Goal: Task Accomplishment & Management: Complete application form

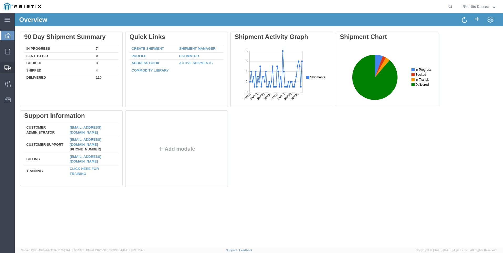
click at [0, 0] on span "Create Shipment" at bounding box center [0, 0] width 0 height 0
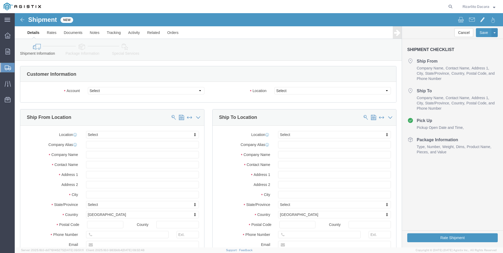
select select
click select "Select MRC Global ([PERSON_NAME] Corp) PG&E"
select select "9596"
click select "Select MRC Global ([PERSON_NAME] Corp) PG&E"
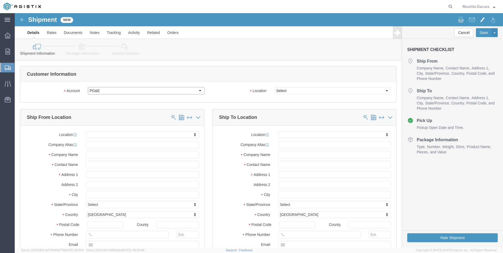
select select "PURCHORD"
select select
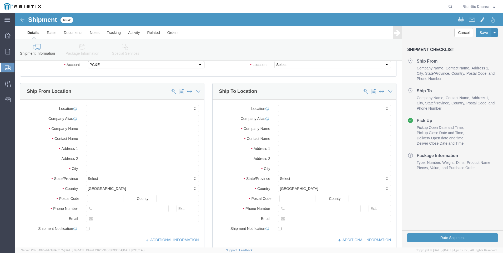
scroll to position [26, 0]
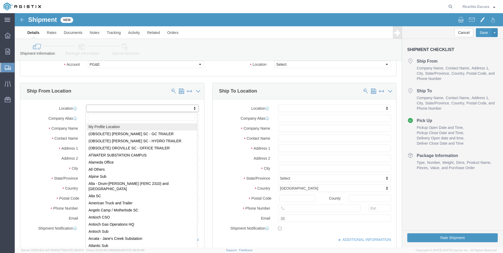
select select "MYPROFILE"
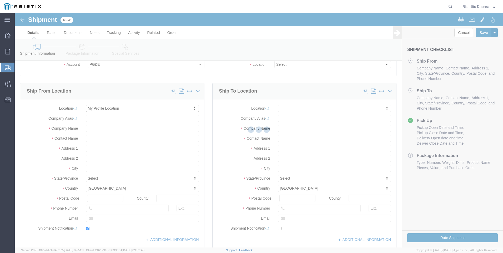
type input "[STREET_ADDRESS][PERSON_NAME]"
type input "93263"
type input "6613916218"
type input "[PERSON_NAME][EMAIL_ADDRESS][DOMAIN_NAME]"
checkbox input "true"
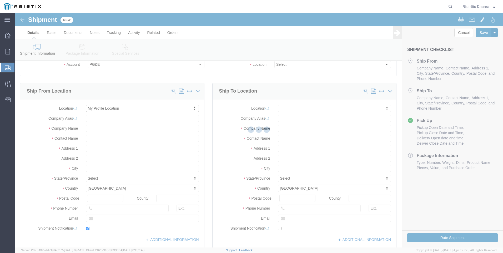
type input "MRC Global ([PERSON_NAME] Corp)"
type input "Rizarlito Dacara"
type input "Shafter"
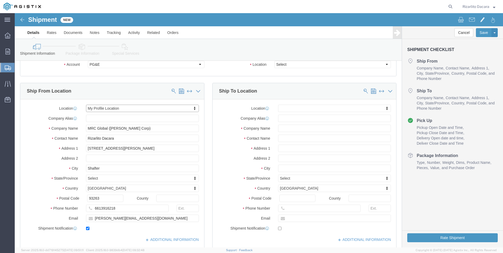
select select "CA"
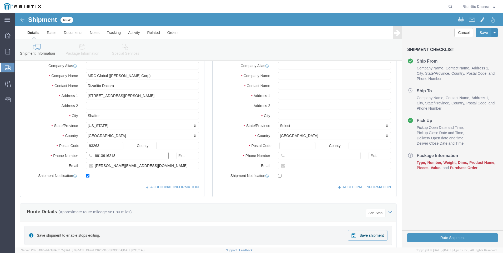
click input "6613916218"
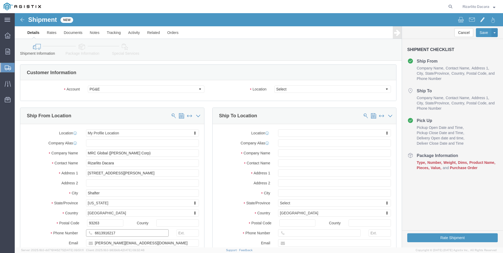
scroll to position [0, 0]
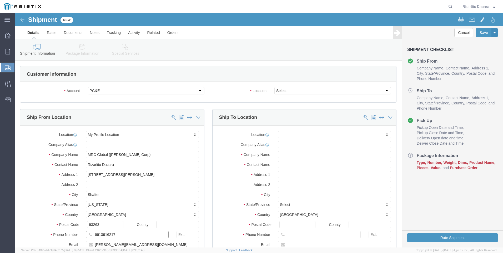
type input "6613916217"
click select "Select All Others [GEOGRAPHIC_DATA] [GEOGRAPHIC_DATA] [GEOGRAPHIC_DATA] [GEOGRA…"
select select "23082"
click select "Select All Others [GEOGRAPHIC_DATA] [GEOGRAPHIC_DATA] [GEOGRAPHIC_DATA] [GEOGRA…"
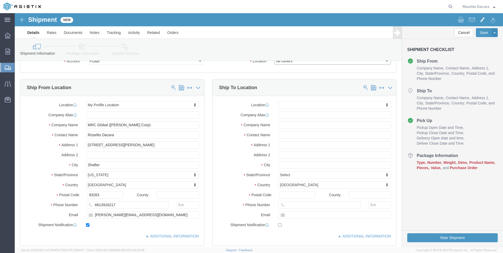
scroll to position [105, 0]
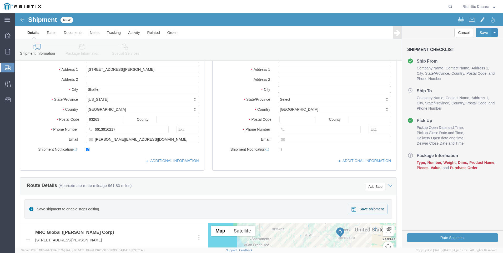
click input "text"
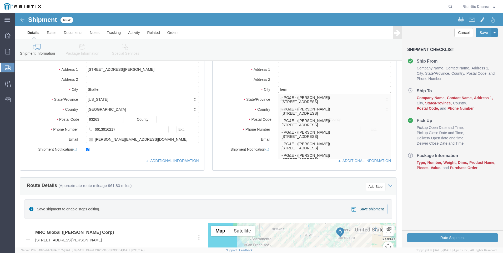
type input "fremo"
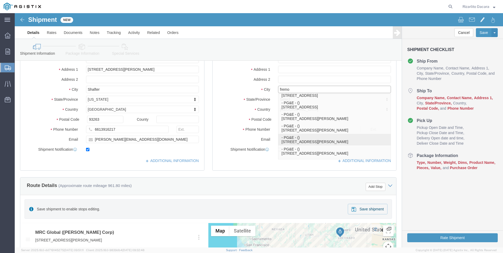
click p "- PG&E - () [STREET_ADDRESS][PERSON_NAME]"
select select
type input "[STREET_ADDRESS][PERSON_NAME]"
type input "94538-3129"
type input "PG&E"
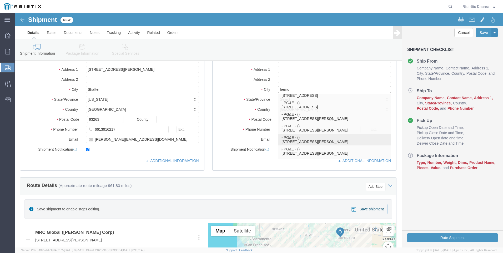
type input "Fremont"
select select "CA"
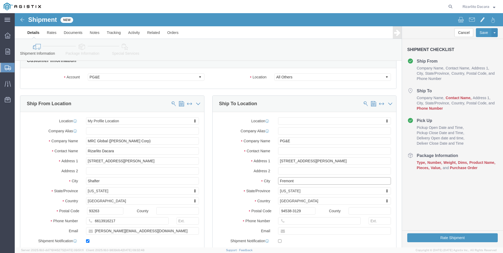
scroll to position [26, 0]
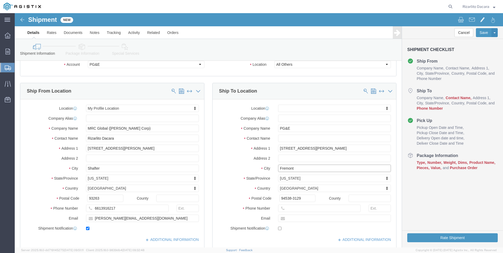
type input "Fremont"
select select
click input "text"
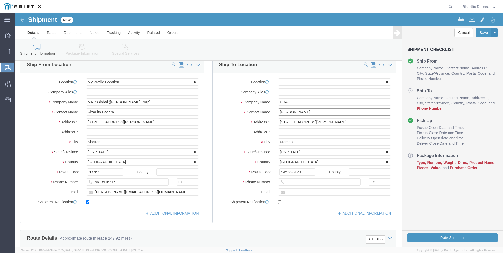
type input "[PERSON_NAME]"
click input "text"
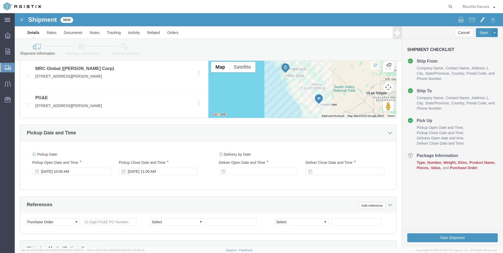
scroll to position [342, 0]
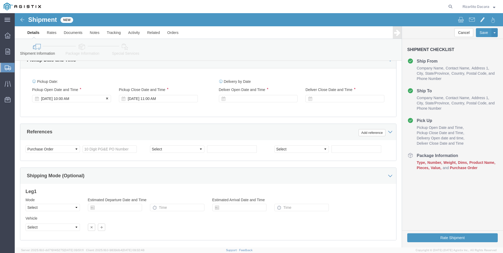
type input "[PHONE_NUMBER]"
click div "[DATE] 10:00 AM"
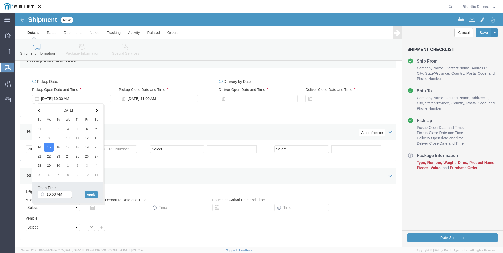
click input "10:00 AM"
type input "7:00 AM"
click button "Apply"
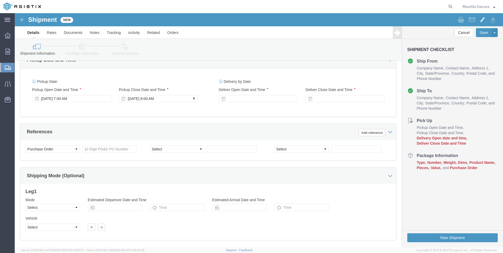
click div "[DATE] 8:00 AM"
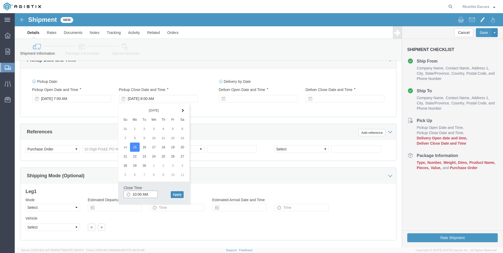
type input "10:00 AM"
click button "Apply"
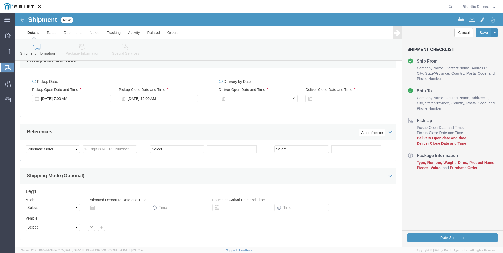
click div
click input "11:00 AM"
type input "7:00 AM"
click button "Apply"
click div
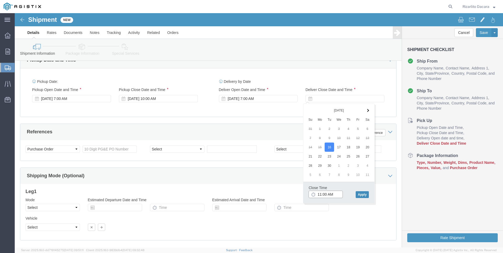
type input "11:00 AM"
click button "Apply"
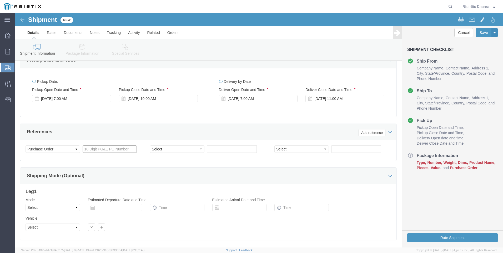
click input "text"
type input "3501415634"
click select "Select Account Type Activity ID Airline Appointment Number ASN Batch Request # …"
select select "SALEORDR"
click select "Select Account Type Activity ID Airline Appointment Number ASN Batch Request # …"
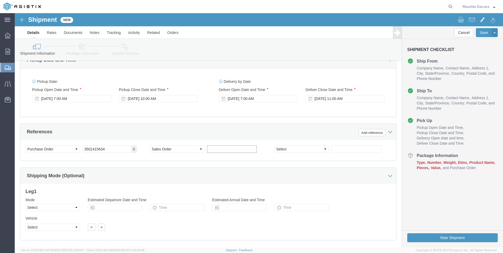
click input "text"
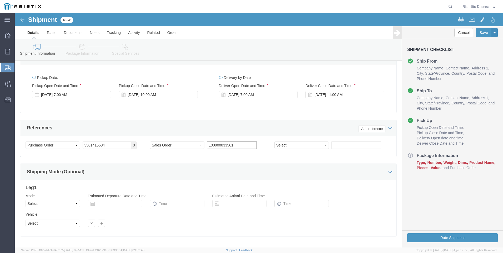
scroll to position [372, 0]
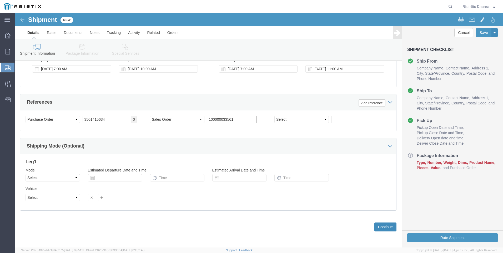
type input "100000033561"
click button "Continue"
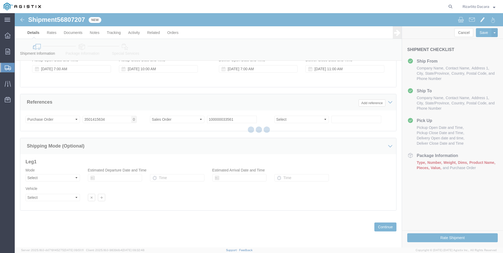
select select "21483"
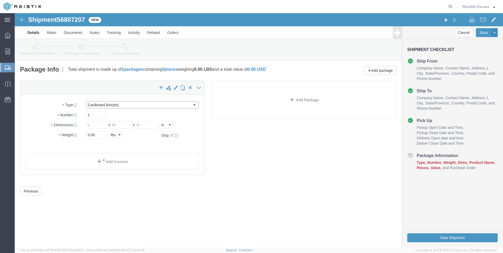
click select "Select Bulk Bundle(s) Cardboard Box(es) Carton(s) Crate(s) Drum(s) (Fiberboard)…"
select select "PONS"
click select "Select Bulk Bundle(s) Cardboard Box(es) Carton(s) Crate(s) Drum(s) (Fiberboard)…"
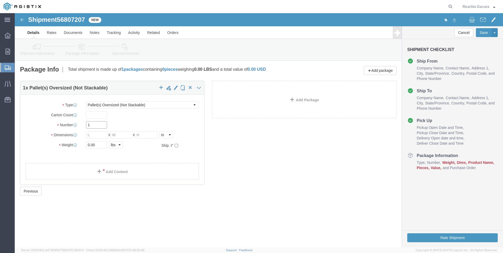
click input "1"
type input "7"
click input "text"
type input "78"
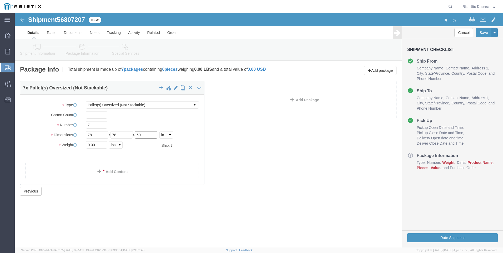
type input "60"
type input "11585"
click span
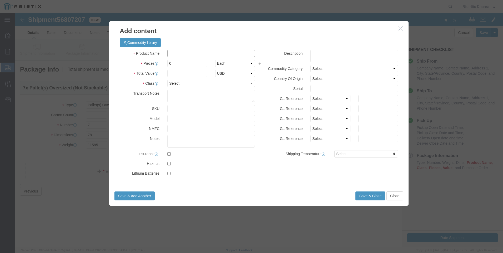
click input "text"
type input "2 yellow gas pipe 500 ft coil"
click input "0"
type input "35"
click input "text"
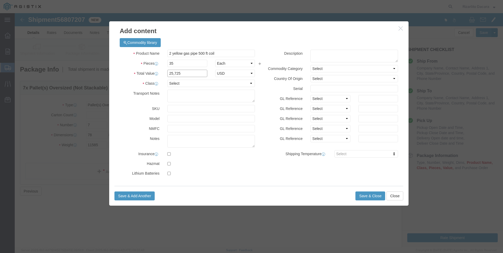
type input "25,725"
click select "Select 50 55 60 65 70 85 92.5 100 125 175 250 300 400"
select select "60"
click select "Select 50 55 60 65 70 85 92.5 100 125 175 250 300 400"
click button "Save & Close"
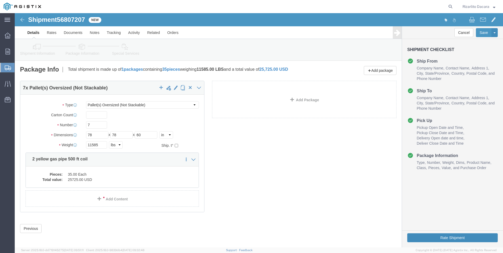
click button "Rate Shipment"
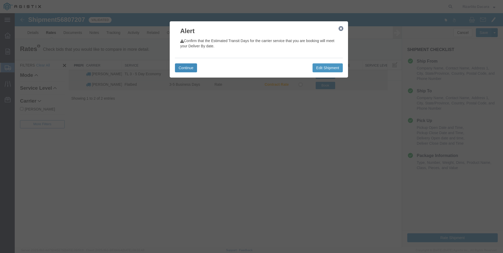
click at [186, 70] on button "Continue" at bounding box center [186, 67] width 22 height 9
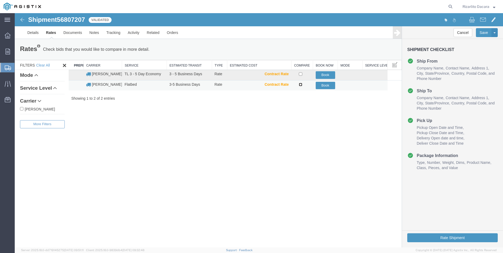
click at [301, 84] on input "checkbox" at bounding box center [300, 84] width 3 height 3
checkbox input "true"
click at [322, 85] on button "Book" at bounding box center [325, 86] width 19 height 8
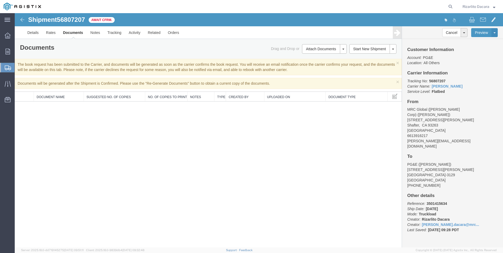
click at [0, 0] on span "Create Shipment" at bounding box center [0, 0] width 0 height 0
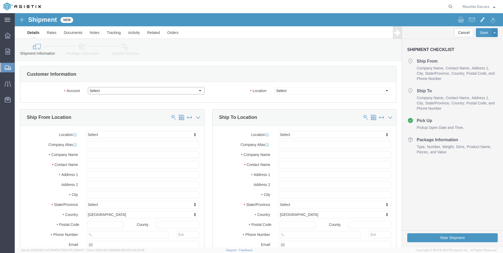
click select "Select MRC Global ([PERSON_NAME] Corp) PG&E"
select select "9596"
click select "Select MRC Global ([PERSON_NAME] Corp) PG&E"
select select "PURCHORD"
select select
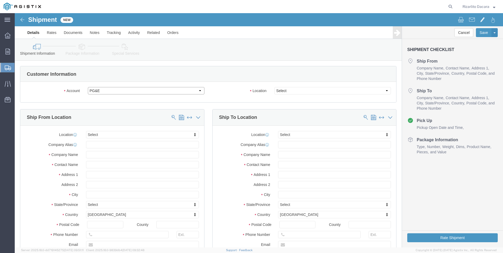
select select
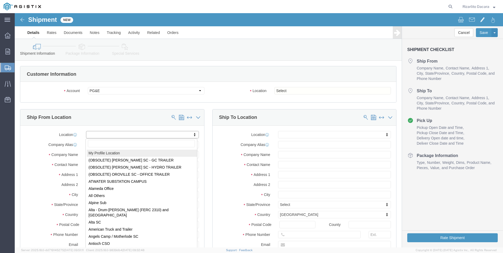
select select "MYPROFILE"
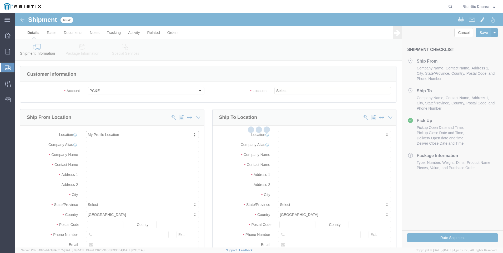
type input "[STREET_ADDRESS][PERSON_NAME]"
type input "93263"
type input "6613916218"
type input "[PERSON_NAME][EMAIL_ADDRESS][DOMAIN_NAME]"
checkbox input "true"
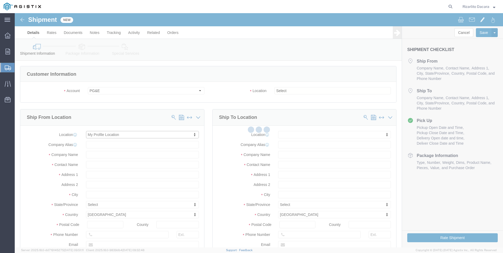
type input "MRC Global ([PERSON_NAME] Corp)"
type input "Rizarlito Dacara"
type input "Shafter"
select select "CA"
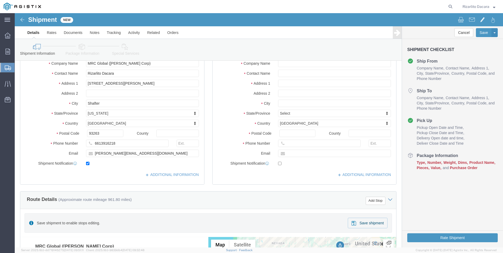
scroll to position [53, 0]
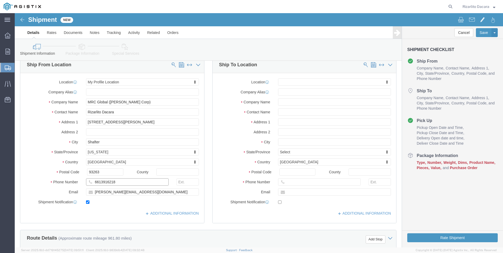
click input "6613916218"
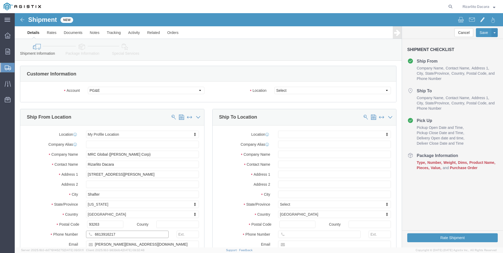
scroll to position [0, 0]
type input "6613916217"
click select "Select All Others [GEOGRAPHIC_DATA] [GEOGRAPHIC_DATA] [GEOGRAPHIC_DATA] [GEOGRA…"
select select "23082"
click select "Select All Others [GEOGRAPHIC_DATA] [GEOGRAPHIC_DATA] [GEOGRAPHIC_DATA] [GEOGRA…"
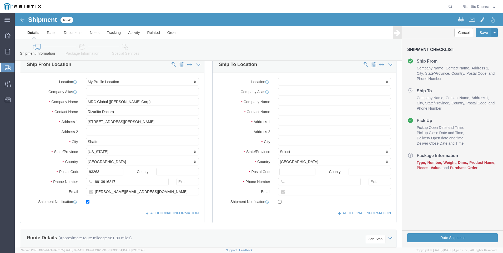
scroll to position [53, 0]
click input "text"
type input "wheat"
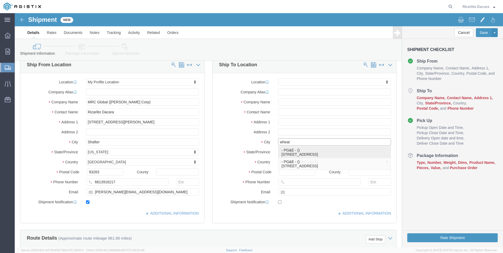
click p "- PG&E - () [STREET_ADDRESS]"
select select
type input "[STREET_ADDRESS]"
type input "95692"
type input "PG&E"
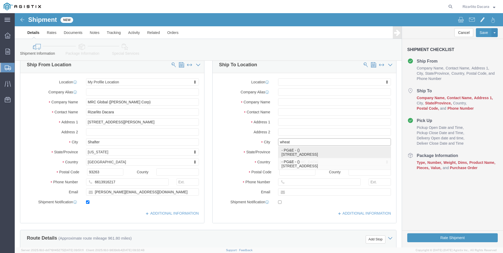
type input "Wheatland"
select select "CA"
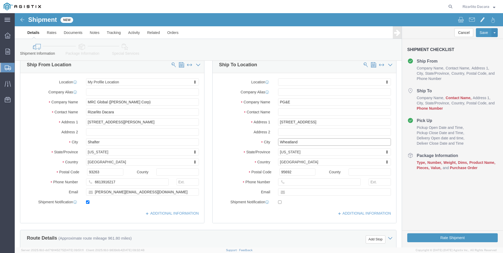
type input "Wheatland"
select select
click input "text"
type input "[PERSON_NAME]"
click input "text"
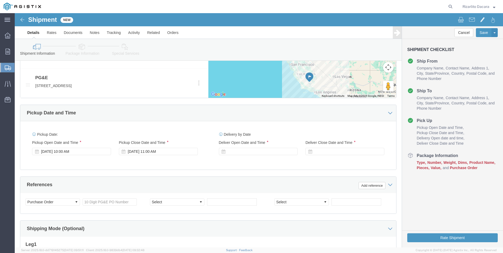
scroll to position [290, 0]
type input "[PHONE_NUMBER]"
click div "[DATE] 10:00 AM"
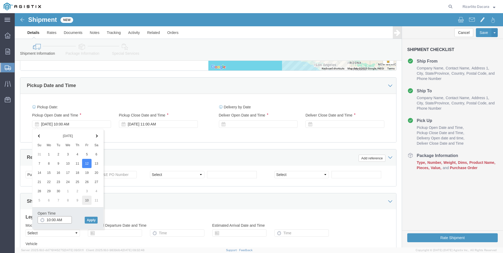
scroll to position [372, 0]
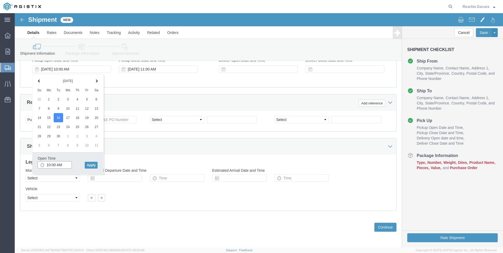
click input "10:00 AM"
type input "7:00 AM"
click button "Apply"
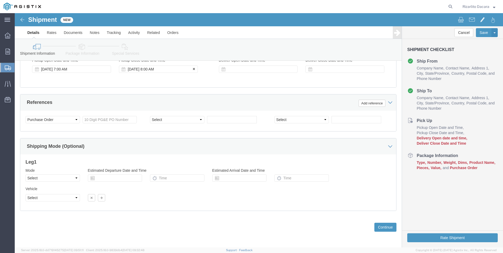
click div "[DATE] 8:00 AM"
type input "10:00 AM"
click button "Apply"
click div "Delivery Start Date Delivery Start Time Deliver Open Date and Time"
click div
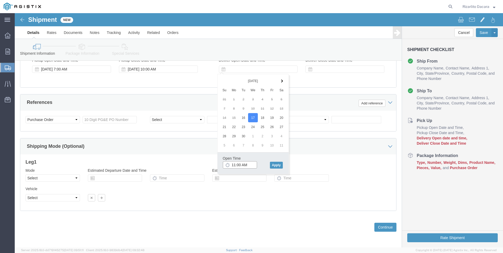
click input "11:00 AM"
type input "7:00 AM"
click button "Apply"
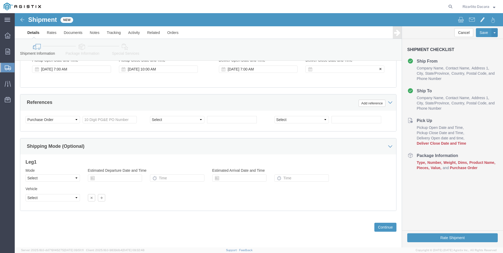
click div
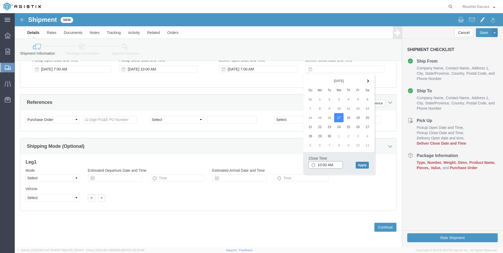
type input "10:00 AM"
click button "Apply"
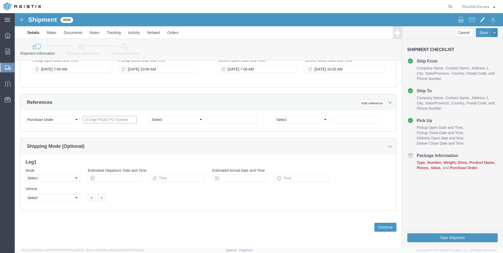
click input "text"
type input "3501419340"
click select "Select Account Type Activity ID Airline Appointment Number ASN Batch Request # …"
select select "SALEORDR"
click select "Select Account Type Activity ID Airline Appointment Number ASN Batch Request # …"
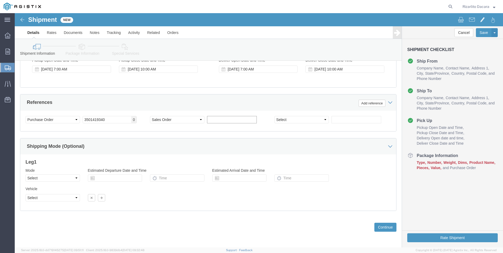
click input "text"
type input "100000056227"
click button "Continue"
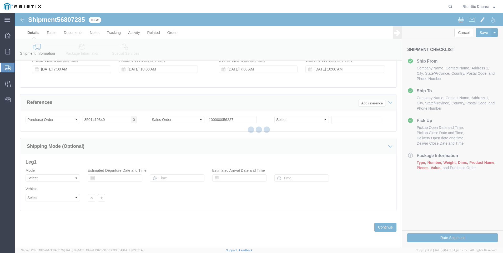
select select "21483"
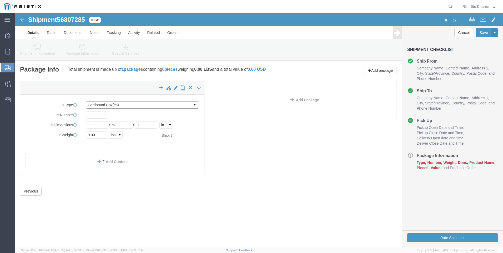
click select "Select Bulk Bundle(s) Cardboard Box(es) Carton(s) Crate(s) Drum(s) (Fiberboard)…"
select select "PSNS"
click select "Select Bulk Bundle(s) Cardboard Box(es) Carton(s) Crate(s) Drum(s) (Fiberboard)…"
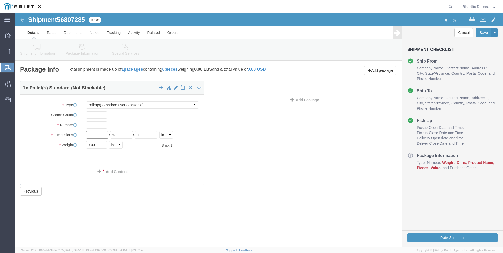
click input "text"
type input "48"
type input "40"
type input "80"
type input "670"
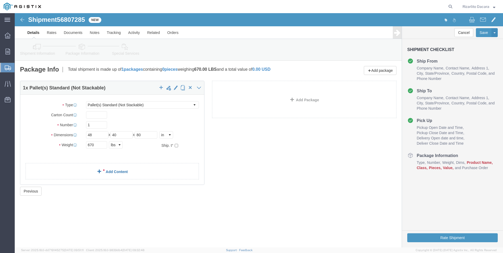
click span
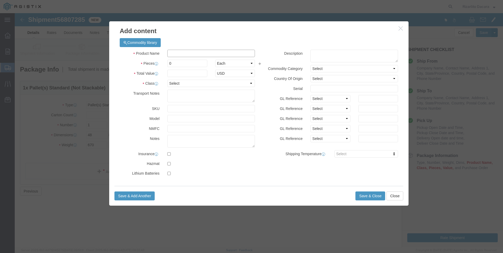
click input "text"
type input "1/2 yellow gas pipe 500ft coil"
click input "0"
type input "18"
click input "text"
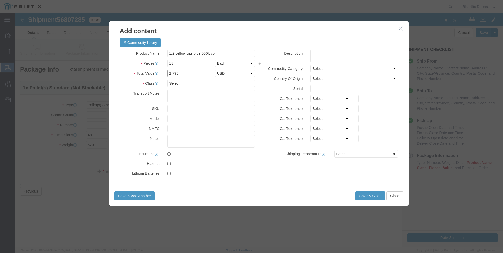
type input "2,790"
click select "Select 50 55 60 65 70 85 92.5 100 125 175 250 300 400"
select select "60"
click select "Select 50 55 60 65 70 85 92.5 100 125 175 250 300 400"
click button "Save & Close"
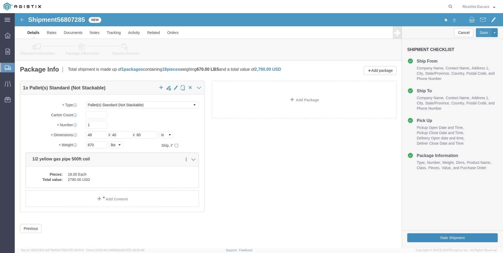
click button "Rate Shipment"
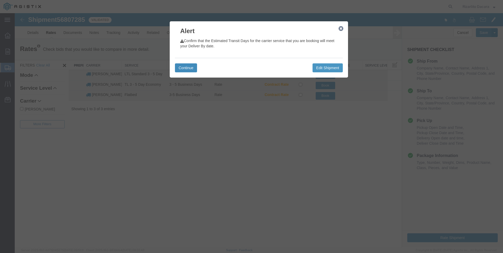
click at [186, 66] on button "Continue" at bounding box center [186, 67] width 22 height 9
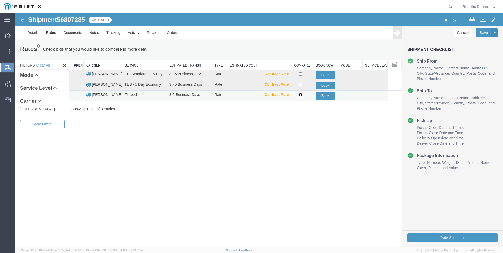
click at [302, 96] on input "checkbox" at bounding box center [300, 94] width 3 height 3
checkbox input "true"
click at [326, 96] on button "Book" at bounding box center [325, 96] width 19 height 8
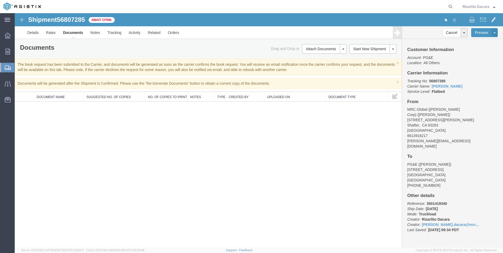
click at [0, 0] on span "Create Shipment" at bounding box center [0, 0] width 0 height 0
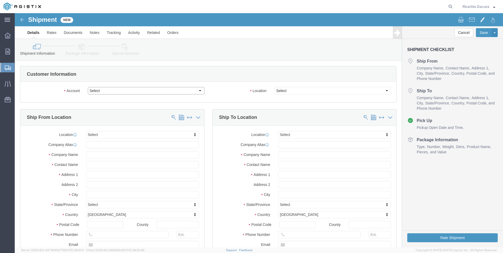
click select "Select MRC Global ([PERSON_NAME] Corp) PG&E"
select select "9596"
click select "Select MRC Global ([PERSON_NAME] Corp) PG&E"
select select "PURCHORD"
select select
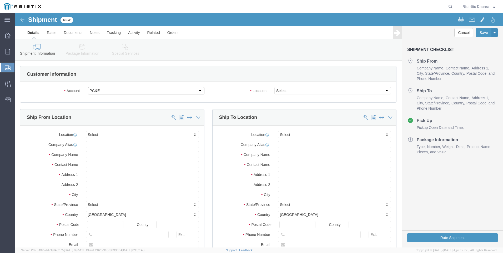
select select
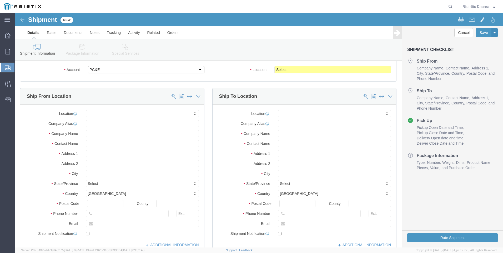
scroll to position [53, 0]
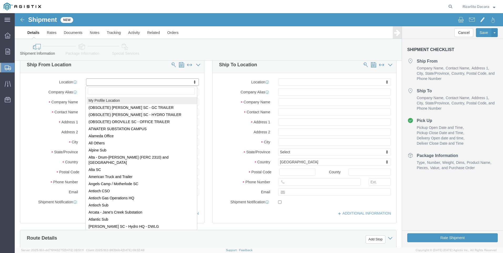
select select "MYPROFILE"
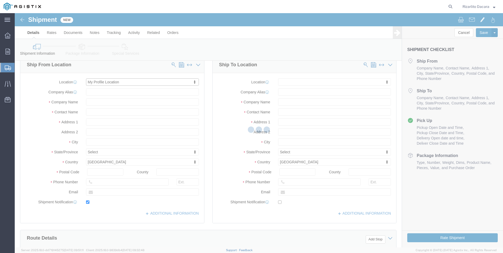
type input "[STREET_ADDRESS][PERSON_NAME]"
type input "93263"
type input "6613916218"
type input "[PERSON_NAME][EMAIL_ADDRESS][DOMAIN_NAME]"
checkbox input "true"
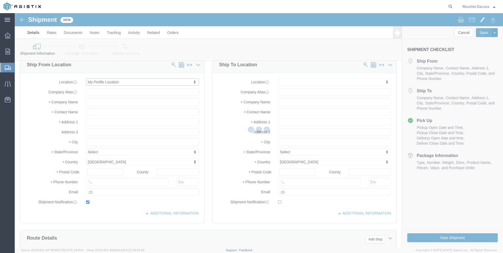
type input "MRC Global ([PERSON_NAME] Corp)"
type input "Rizarlito Dacara"
type input "Shafter"
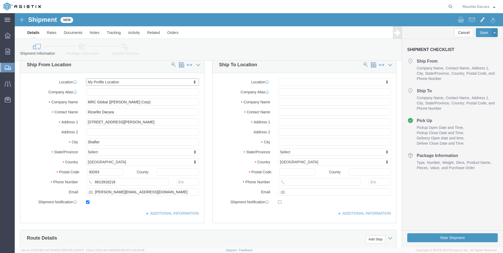
select select "CA"
click input "6613916218"
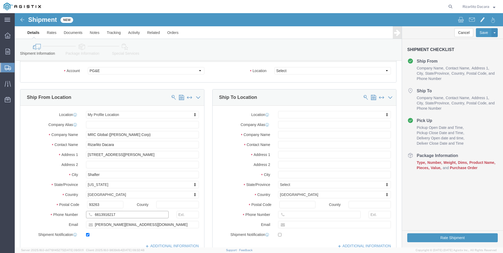
scroll to position [0, 0]
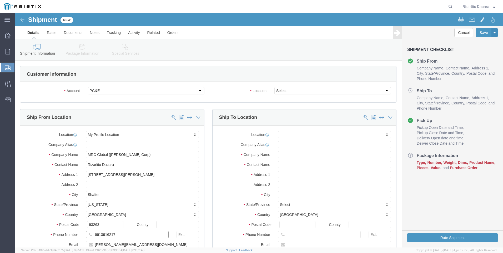
type input "6613916217"
click select "Select All Others [GEOGRAPHIC_DATA] [GEOGRAPHIC_DATA] [GEOGRAPHIC_DATA] [GEOGRA…"
select select "23082"
click select "Select All Others [GEOGRAPHIC_DATA] [GEOGRAPHIC_DATA] [GEOGRAPHIC_DATA] [GEOGRA…"
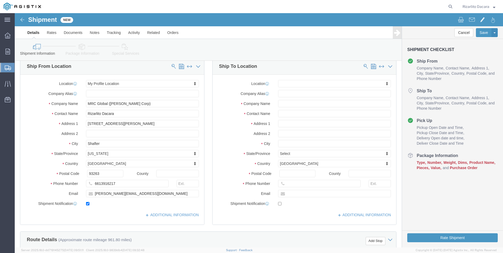
scroll to position [53, 0]
click input "text"
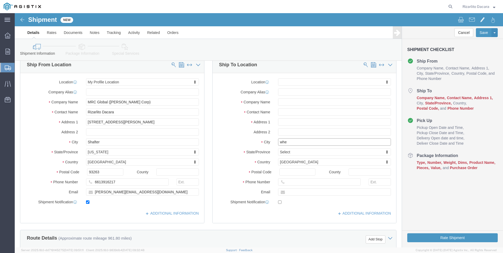
type input "whea"
click p "- PG&E - () [STREET_ADDRESS]"
select select
type input "[STREET_ADDRESS]"
type input "95692"
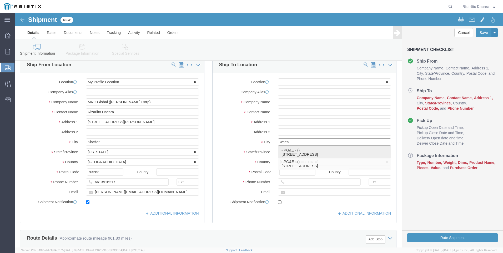
type input "PG&E"
type input "Wheatland"
select select "CA"
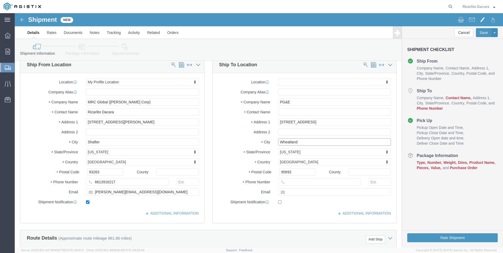
type input "Wheatland"
select select
click input "text"
type input "[PERSON_NAME]"
click input "text"
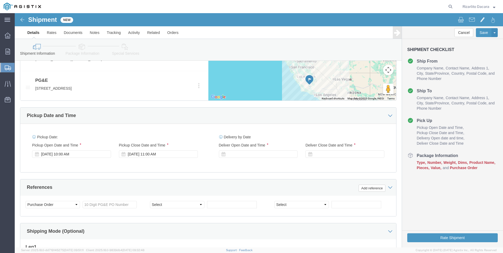
scroll to position [290, 0]
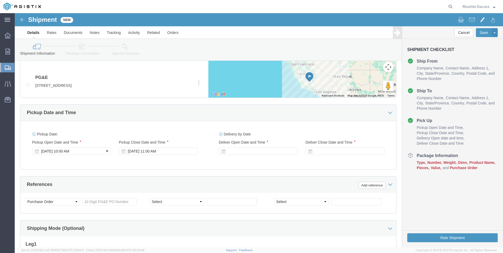
type input "[PHONE_NUMBER]"
click div "[DATE] 10:00 AM"
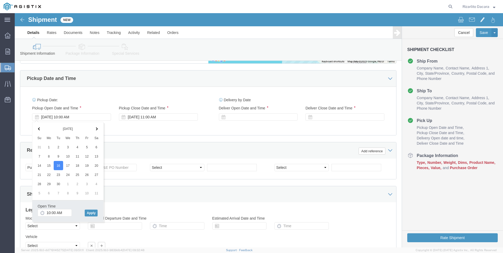
scroll to position [372, 0]
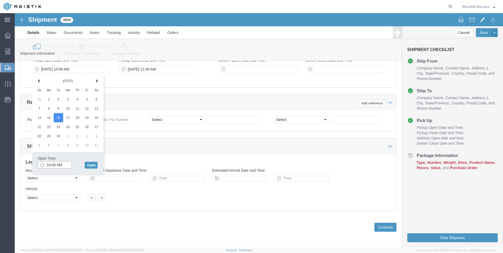
click input "10:00 AM"
type input "7:00 AM"
click button "Apply"
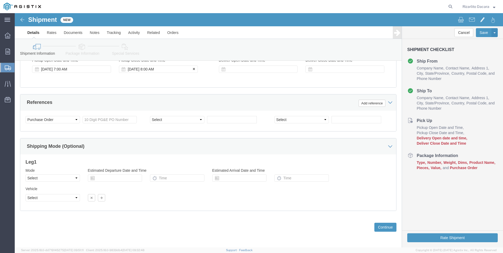
click div "[DATE] 8:00 AM"
click input "8:00 AM"
type input "10:00 AM"
click button "Apply"
click div
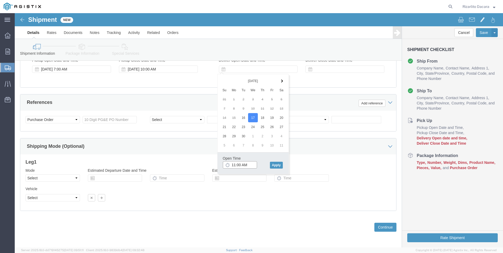
click input "11:00 AM"
type input "7:00 AM"
click button "Apply"
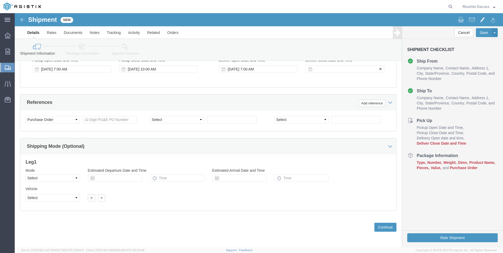
click div
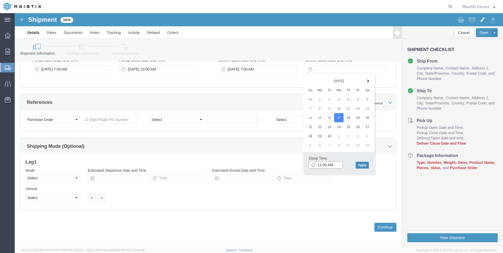
type input "11:00 AM"
click button "Apply"
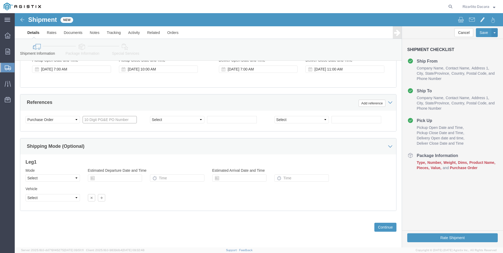
click input "text"
type input "3501417037"
click select "Select Account Type Activity ID Airline Appointment Number ASN Batch Request # …"
select select "SALEORDR"
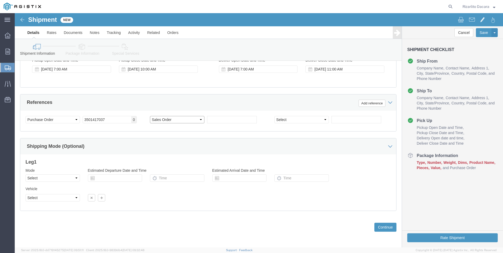
click select "Select Account Type Activity ID Airline Appointment Number ASN Batch Request # …"
click input "text"
type input "100000037901"
click button "Continue"
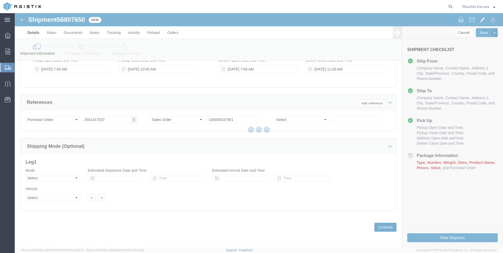
select select "21483"
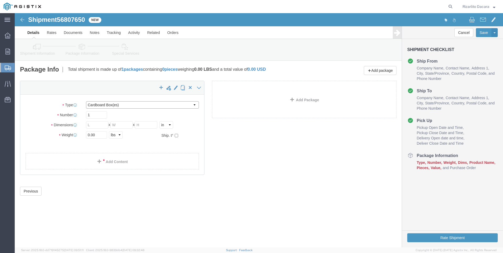
click select "Select Bulk Bundle(s) Cardboard Box(es) Carton(s) Crate(s) Drum(s) (Fiberboard)…"
select select "BNDL"
click select "Select Bulk Bundle(s) Cardboard Box(es) Carton(s) Crate(s) Drum(s) (Fiberboard)…"
click input "1"
type input "3"
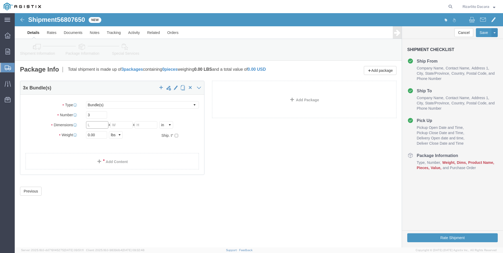
click input "text"
type input "240"
type input "36"
type input "10"
type input "2217"
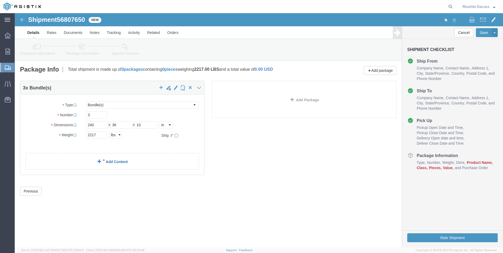
click span
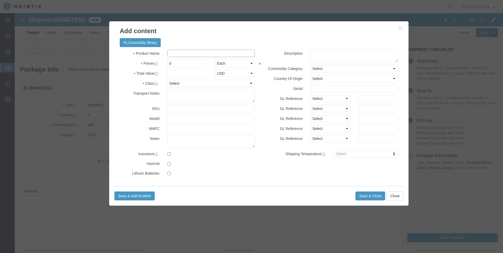
click input "text"
type input "2" yellow gas pipe 20ft"
click input "0"
type input "176"
click input "text"
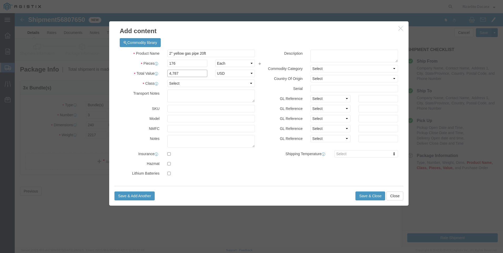
type input "4,787"
click select "Select 50 55 60 65 70 85 92.5 100 125 175 250 300 400"
select select "60"
click select "Select 50 55 60 65 70 85 92.5 100 125 175 250 300 400"
click button "Save & Close"
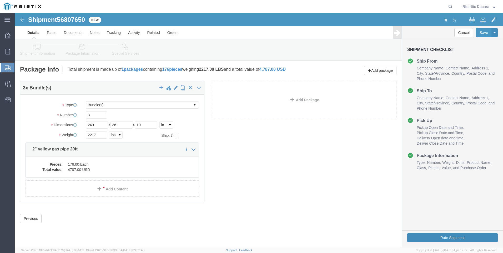
click button "Rate Shipment"
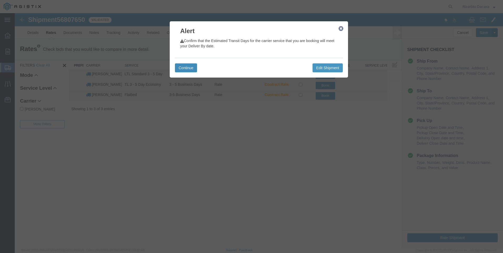
click at [184, 70] on button "Continue" at bounding box center [186, 67] width 22 height 9
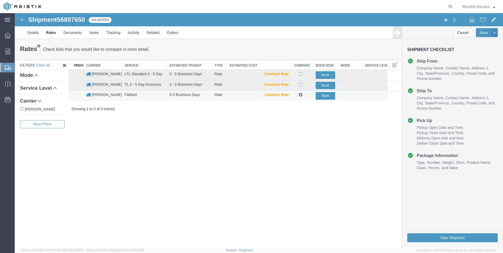
click at [300, 95] on input "checkbox" at bounding box center [300, 94] width 3 height 3
checkbox input "true"
click at [325, 95] on button "Book" at bounding box center [325, 96] width 19 height 8
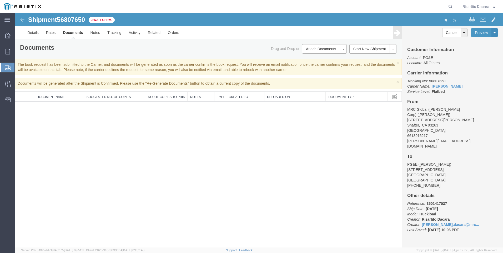
click at [0, 0] on span "Create Shipment" at bounding box center [0, 0] width 0 height 0
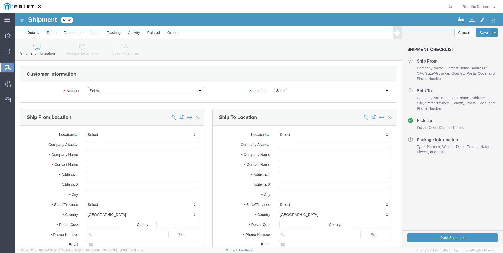
click select "Select MRC Global ([PERSON_NAME] Corp) PG&E"
select select "9596"
click select "Select MRC Global ([PERSON_NAME] Corp) PG&E"
select select "PURCHORD"
select select
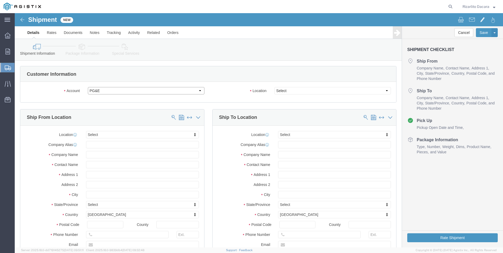
select select
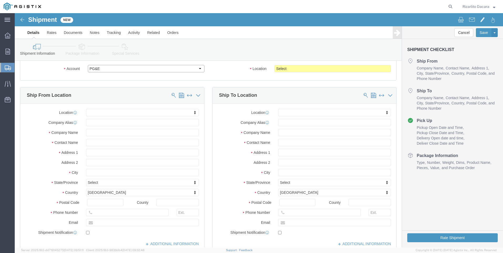
scroll to position [53, 0]
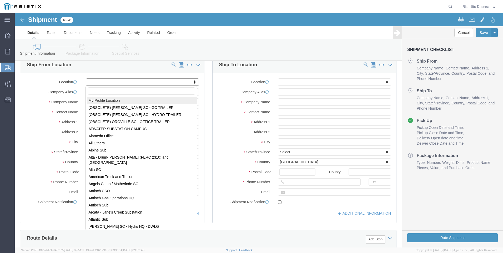
select select "MYPROFILE"
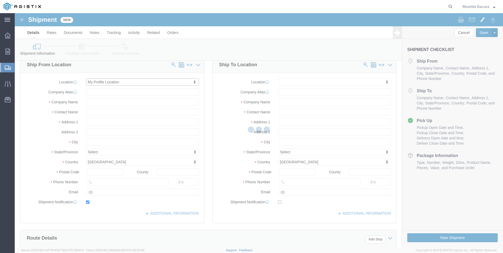
type input "[STREET_ADDRESS][PERSON_NAME]"
type input "93263"
type input "6613916218"
type input "[PERSON_NAME][EMAIL_ADDRESS][DOMAIN_NAME]"
checkbox input "true"
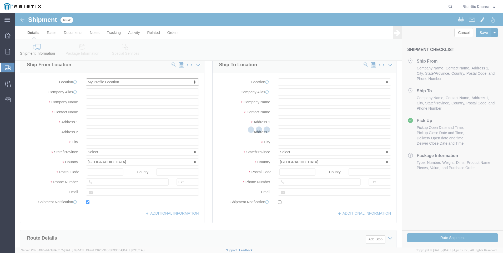
type input "MRC Global ([PERSON_NAME] Corp)"
type input "Rizarlito Dacara"
type input "Shafter"
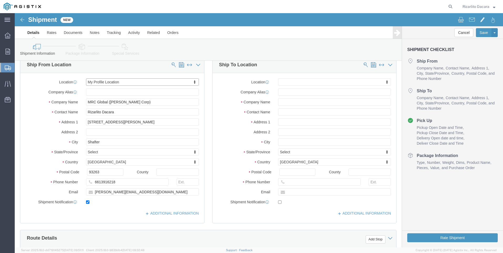
select select "CA"
click input "6613916218"
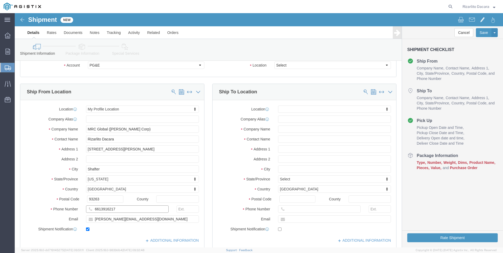
scroll to position [0, 0]
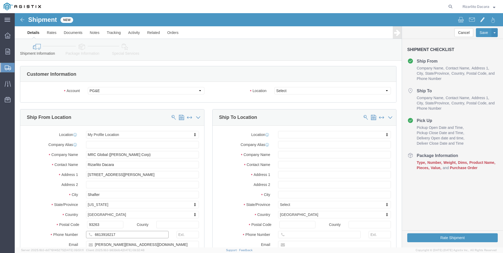
type input "6613916217"
click select "Select All Others [GEOGRAPHIC_DATA] [GEOGRAPHIC_DATA] [GEOGRAPHIC_DATA] [GEOGRA…"
select select "23082"
click select "Select All Others [GEOGRAPHIC_DATA] [GEOGRAPHIC_DATA] [GEOGRAPHIC_DATA] [GEOGRA…"
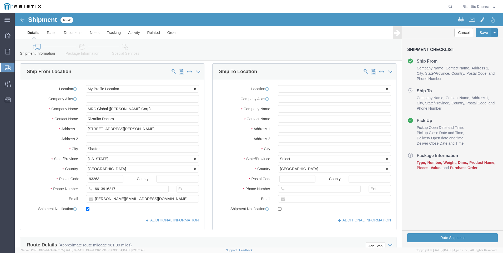
scroll to position [53, 0]
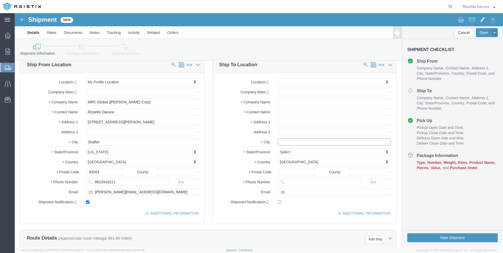
click input "text"
type input "[GEOGRAPHIC_DATA]"
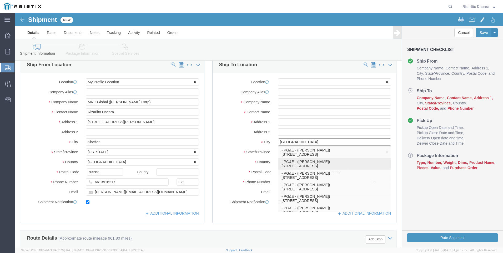
click p "- PG&E - ([PERSON_NAME]) [STREET_ADDRESS]"
select select
type input "2221 S Orange"
type input "93725"
type input "PG&E"
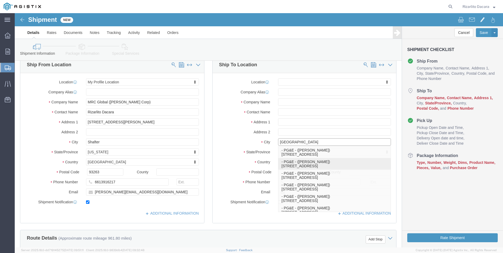
type input "[PERSON_NAME]"
type input "[GEOGRAPHIC_DATA]"
select select "CA"
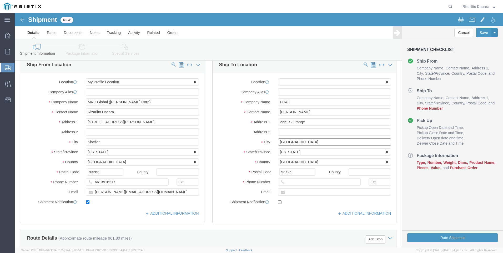
type input "[GEOGRAPHIC_DATA]"
select select
click input "[PERSON_NAME]"
type input "R"
type input "[PERSON_NAME]"
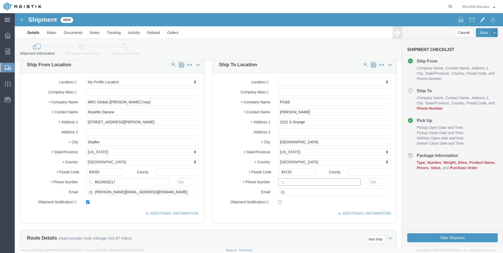
click input "text"
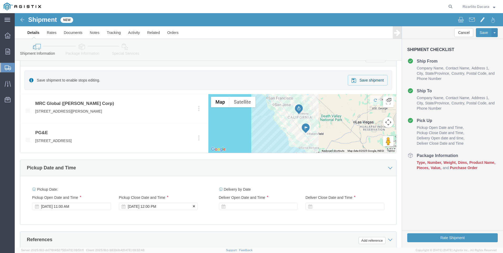
scroll to position [290, 0]
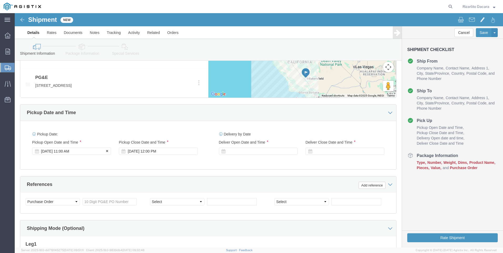
type input "[PHONE_NUMBER]"
click div "[DATE] 11:00 AM"
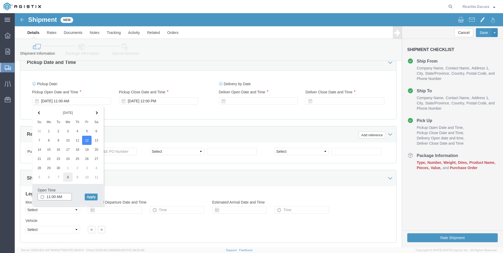
scroll to position [345, 0]
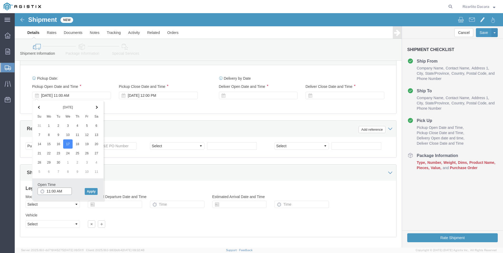
click input "11:00 AM"
type input "7:00 AM"
click button "Apply"
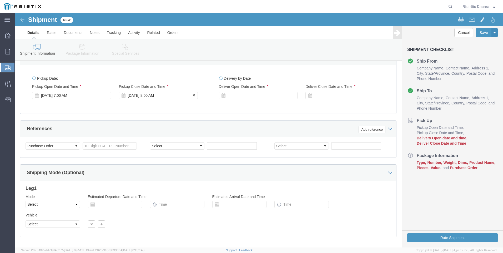
click div "[DATE] 8:00 AM"
type input "10:00 AM"
click button "Apply"
click div
click input "11:00 AM"
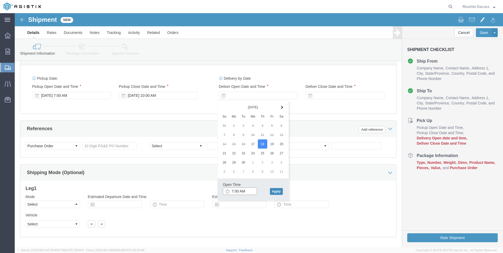
type input "7:00 AM"
click button "Apply"
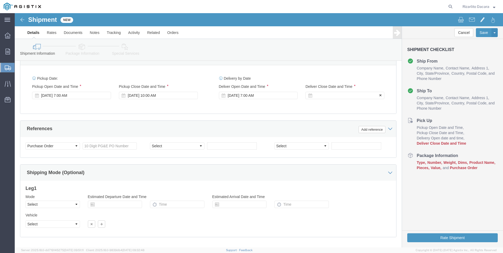
click div
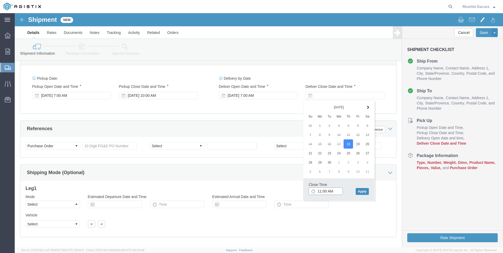
type input "11:00 AM"
click button "Apply"
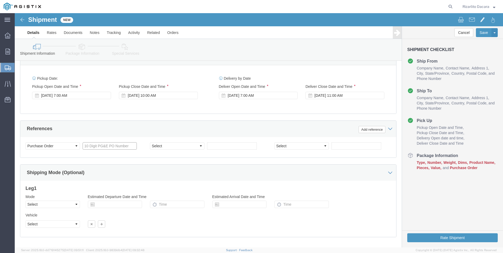
click input "text"
type input "3501418704"
click select "Select Account Type Activity ID Airline Appointment Number ASN Batch Request # …"
select select "SALEORDR"
click select "Select Account Type Activity ID Airline Appointment Number ASN Batch Request # …"
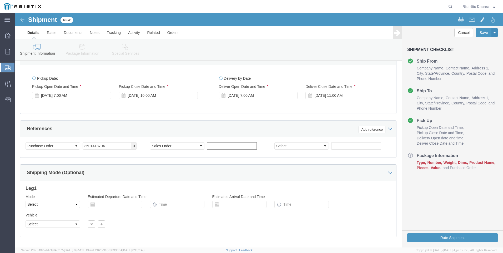
click input "text"
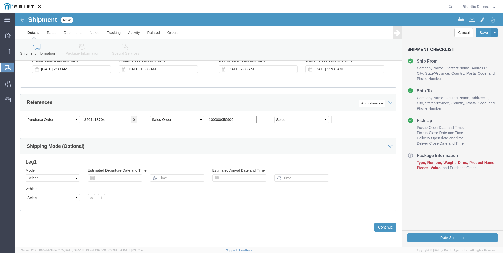
scroll to position [372, 0]
type input "100000050900"
click button "Continue"
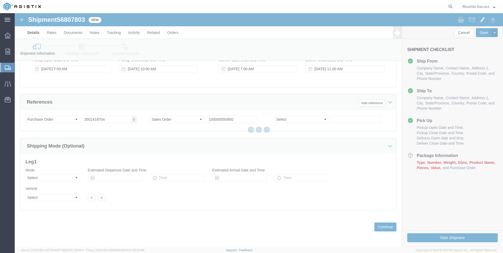
select select "21483"
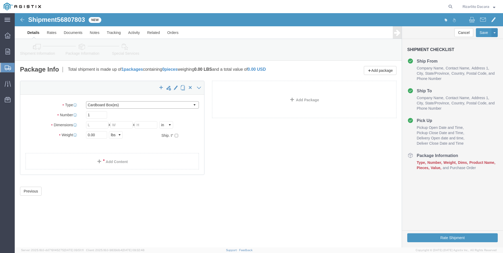
click select "Select Bulk Bundle(s) Cardboard Box(es) Carton(s) Crate(s) Drum(s) (Fiberboard)…"
select select "PSNS"
click select "Select Bulk Bundle(s) Cardboard Box(es) Carton(s) Crate(s) Drum(s) (Fiberboard)…"
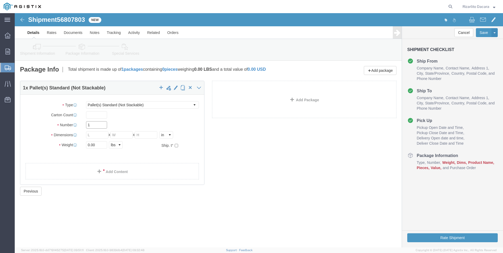
click input "1"
type input "13"
click input "text"
type input "48"
type input "40"
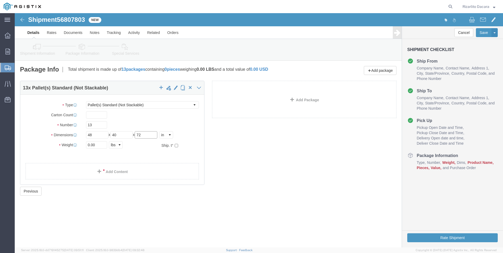
type input "72"
type input "5980"
click span
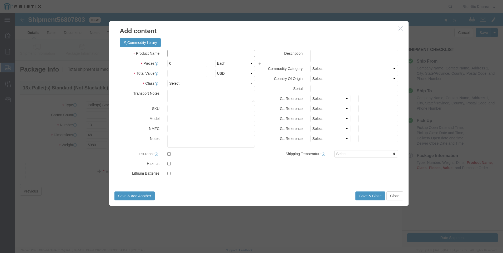
click input "text"
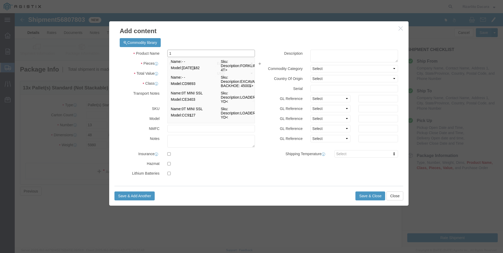
type input "1" yellow gas pipe 500ft"
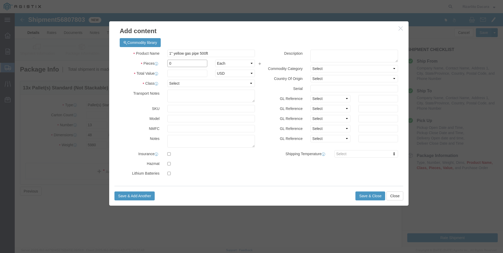
click input "0"
type input "78"
click input "text"
type input "25,740"
click select "Select 50 55 60 65 70 85 92.5 100 125 175 250 300 400"
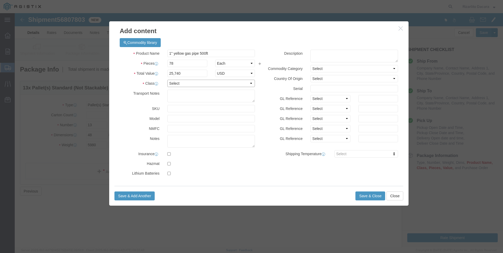
select select "60"
click select "Select 50 55 60 65 70 85 92.5 100 125 175 250 300 400"
click button "Save & Close"
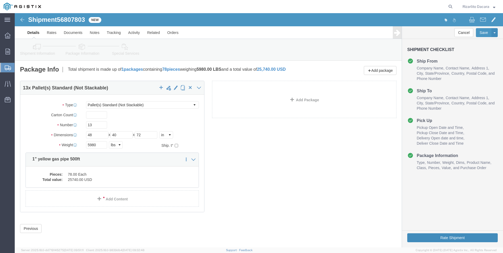
click button "Rate Shipment"
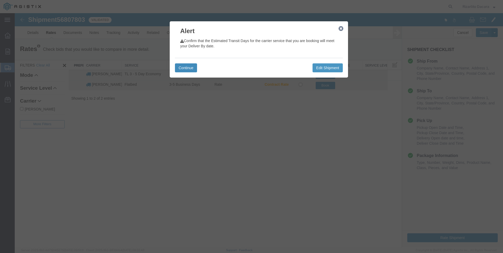
click at [184, 70] on button "Continue" at bounding box center [186, 67] width 22 height 9
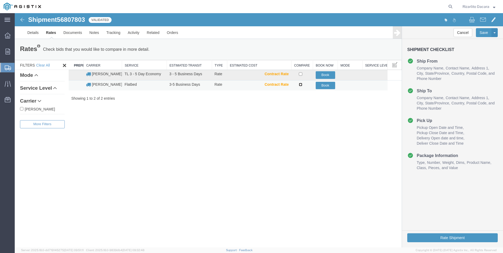
click at [300, 85] on input "checkbox" at bounding box center [300, 84] width 3 height 3
checkbox input "true"
click at [329, 87] on button "Book" at bounding box center [325, 86] width 19 height 8
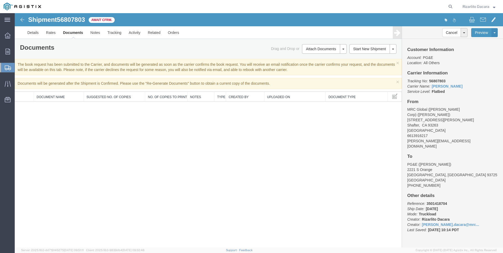
click at [0, 0] on span "Create Shipment" at bounding box center [0, 0] width 0 height 0
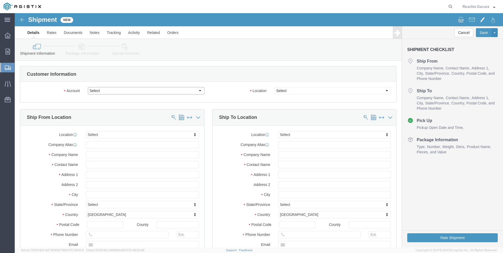
click select "Select MRC Global ([PERSON_NAME] Corp) PG&E"
select select "9596"
click select "Select MRC Global ([PERSON_NAME] Corp) PG&E"
select select "PURCHORD"
select select
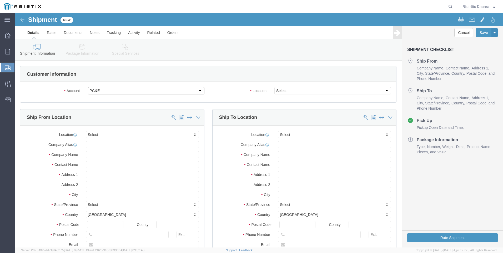
select select
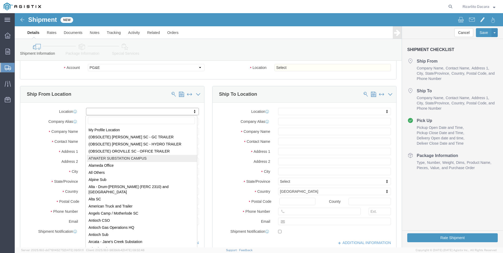
scroll to position [53, 0]
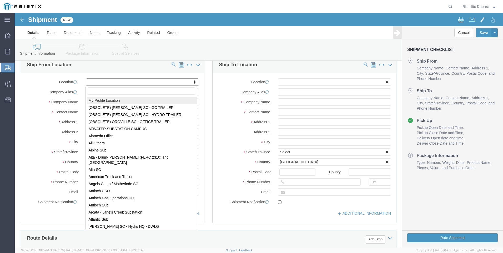
select select "MYPROFILE"
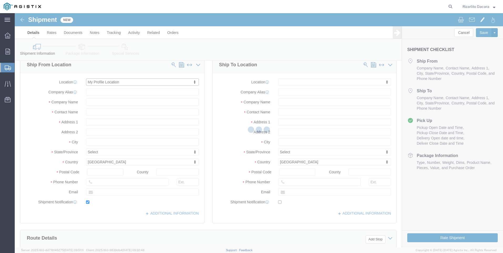
type input "[STREET_ADDRESS][PERSON_NAME]"
type input "93263"
type input "6613916218"
type input "[PERSON_NAME][EMAIL_ADDRESS][DOMAIN_NAME]"
checkbox input "true"
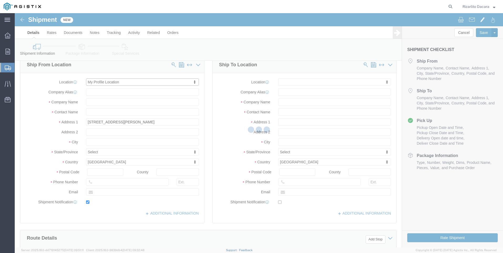
type input "MRC Global ([PERSON_NAME] Corp)"
type input "Rizarlito Dacara"
type input "Shafter"
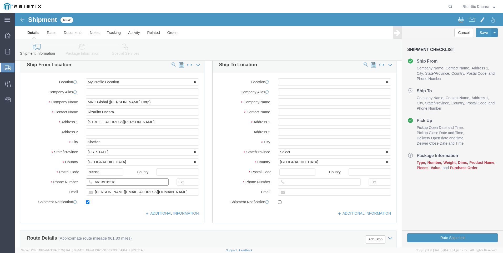
click input "6613916218"
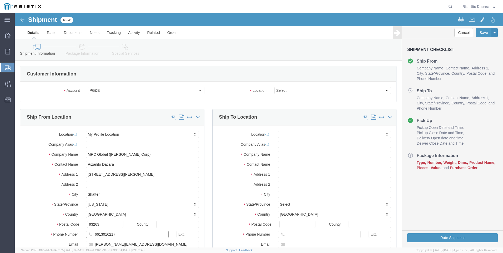
scroll to position [0, 0]
click select "Select All Others [GEOGRAPHIC_DATA] [GEOGRAPHIC_DATA] [GEOGRAPHIC_DATA] [GEOGRA…"
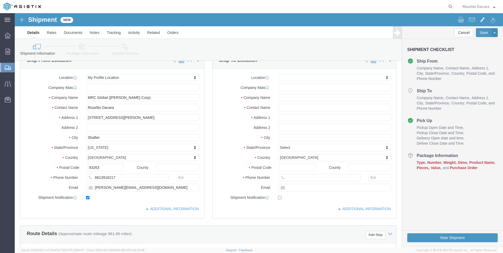
scroll to position [53, 0]
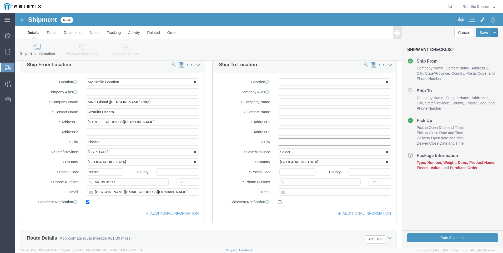
click input "text"
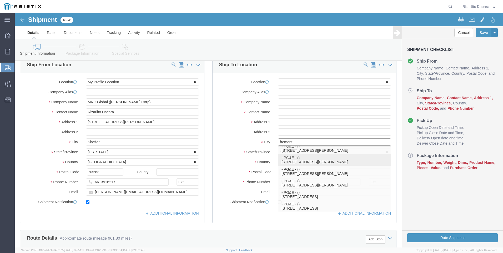
scroll to position [74, 0]
click p "- PG&E - () [STREET_ADDRESS][PERSON_NAME]"
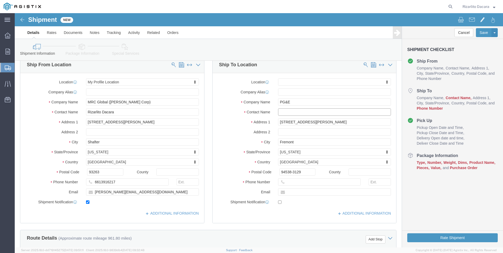
click input "text"
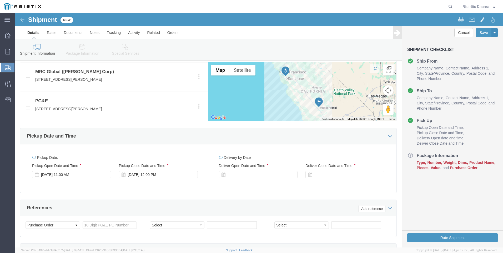
scroll to position [316, 0]
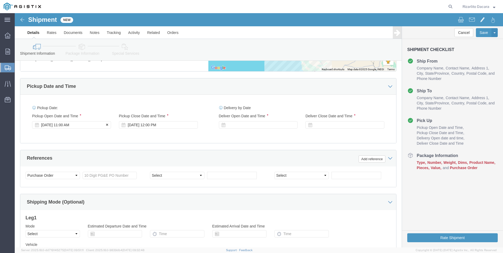
click div "[DATE] 11:00 AM"
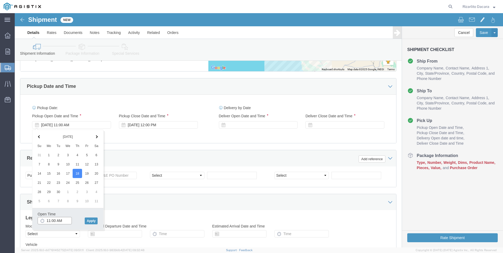
click input "11:00 AM"
click button "Apply"
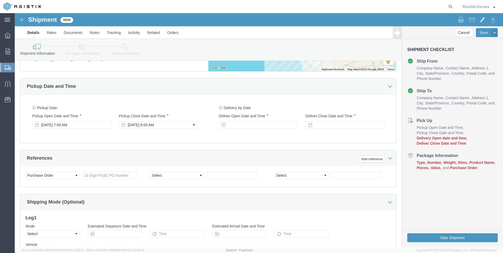
click div "[DATE] 8:00 AM"
click button "Apply"
click div
click button "Apply"
click div
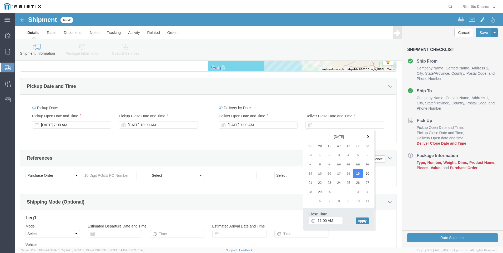
click button "Apply"
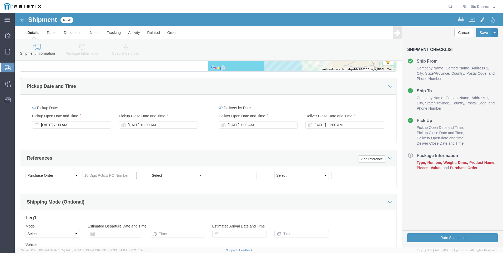
click input "text"
click select "Select Account Type Activity ID Airline Appointment Number ASN Batch Request # …"
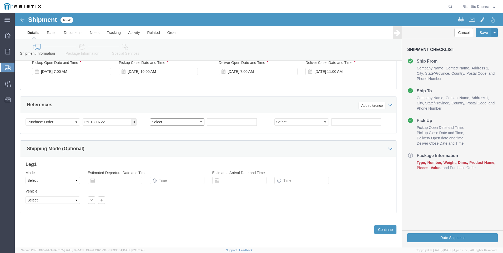
scroll to position [372, 0]
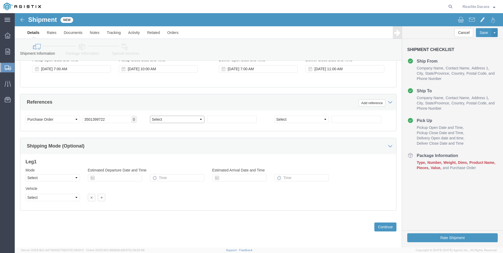
click select "Select Account Type Activity ID Airline Appointment Number ASN Batch Request # …"
click input "text"
click button "Continue"
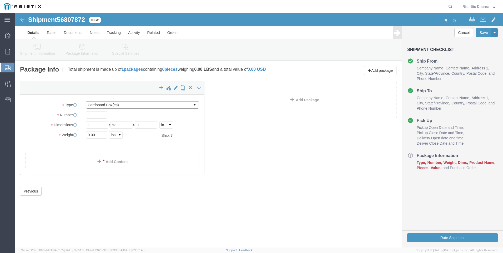
click select "Select Bulk Bundle(s) Cardboard Box(es) Carton(s) Crate(s) Drum(s) (Fiberboard)…"
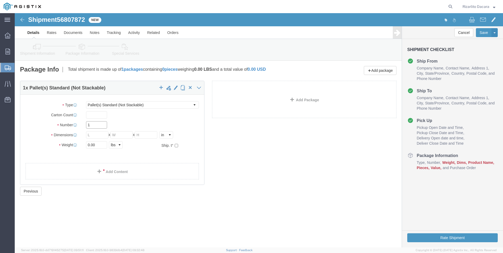
click input "1"
click input "text"
click span
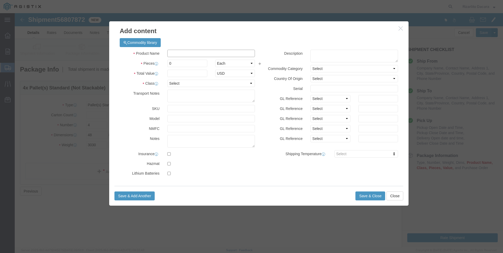
click input "text"
click input "0"
click input "text"
click select "Select 50 55 60 65 70 85 92.5 100 125 175 250 300 400"
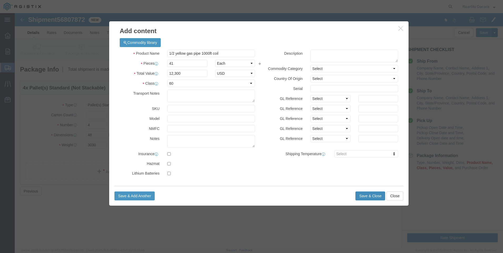
click button "Save & Close"
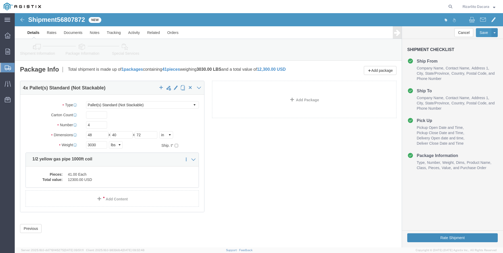
click button "Rate Shipment"
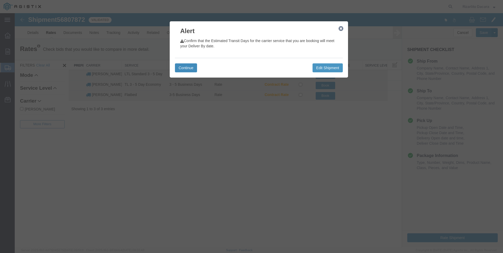
click at [188, 68] on button "Continue" at bounding box center [186, 67] width 22 height 9
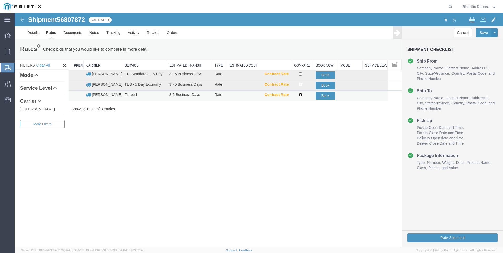
click at [299, 94] on input "checkbox" at bounding box center [300, 94] width 3 height 3
click at [325, 95] on button "Book" at bounding box center [325, 96] width 19 height 8
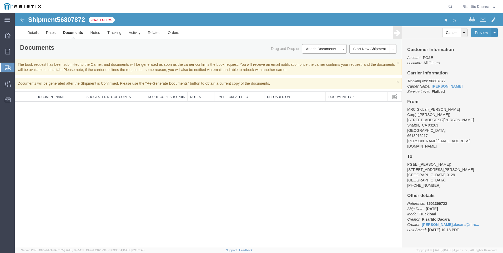
click at [0, 0] on span "Create Shipment" at bounding box center [0, 0] width 0 height 0
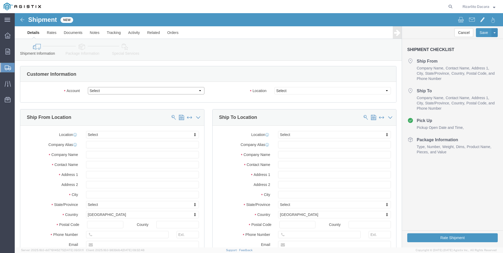
click select "Select MRC Global ([PERSON_NAME] Corp) PG&E"
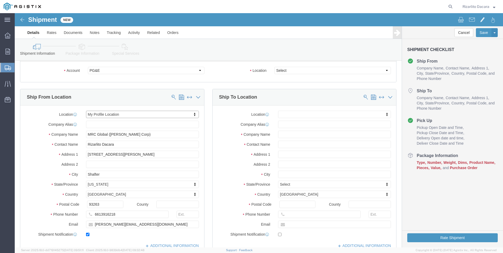
scroll to position [79, 0]
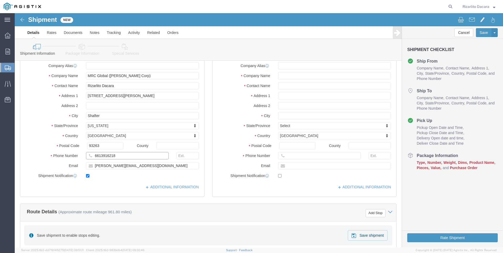
click input "6613916218"
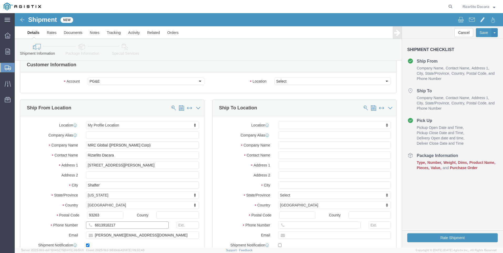
scroll to position [0, 0]
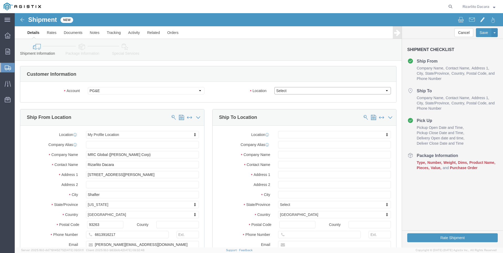
click select "Select All Others [GEOGRAPHIC_DATA] [GEOGRAPHIC_DATA] [GEOGRAPHIC_DATA] [GEOGRA…"
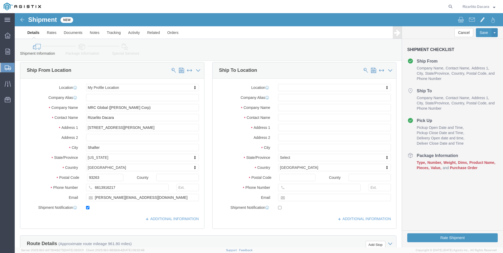
scroll to position [53, 0]
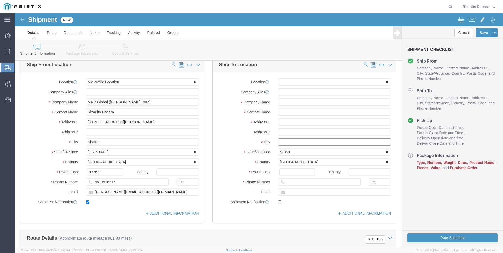
click input "text"
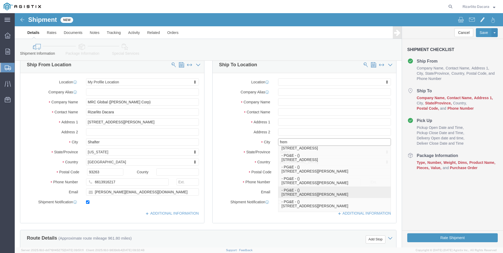
click p "- PG&E - () [STREET_ADDRESS][PERSON_NAME]"
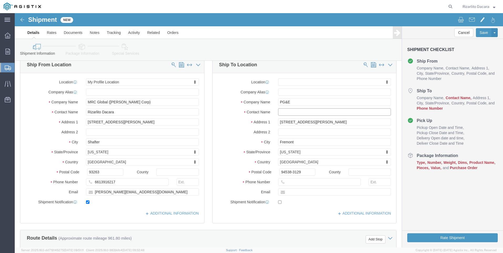
click input "text"
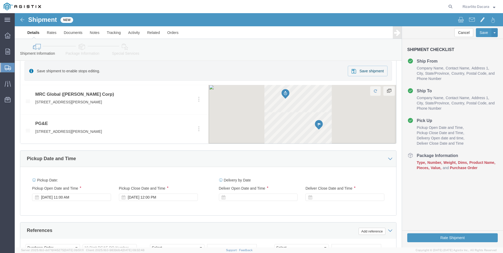
scroll to position [290, 0]
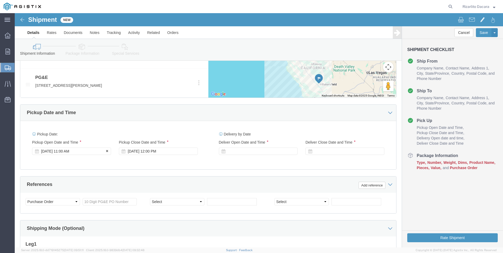
click div "[DATE] 11:00 AM"
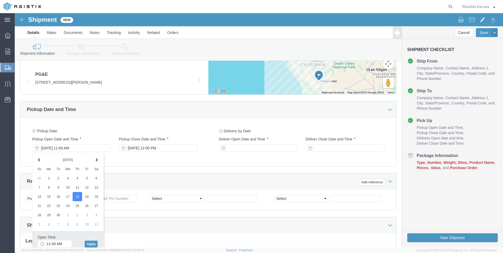
scroll to position [372, 0]
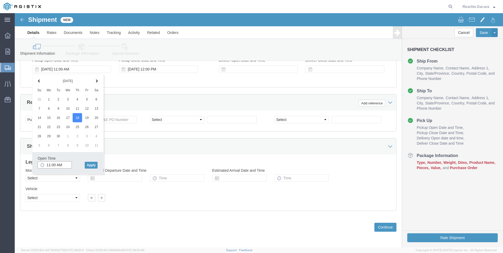
click input "11:00 AM"
click button "Apply"
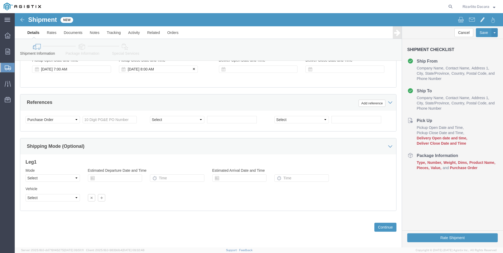
click div "[DATE] 8:00 AM"
click button "Apply"
click div
click input "11:00 AM"
click button "Apply"
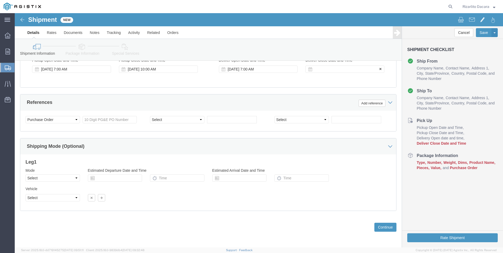
click div
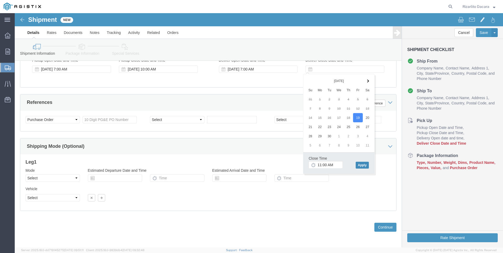
click button "Apply"
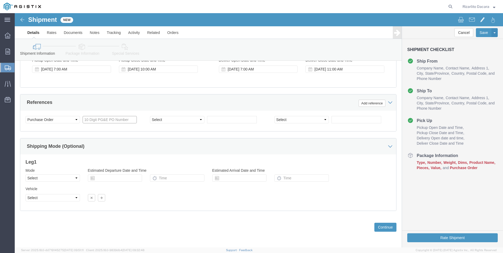
click input "text"
click select "Select Account Type Activity ID Airline Appointment Number ASN Batch Request # …"
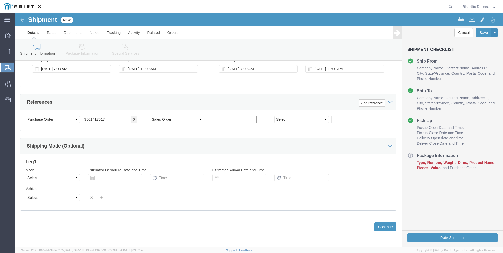
click input "text"
click button "Continue"
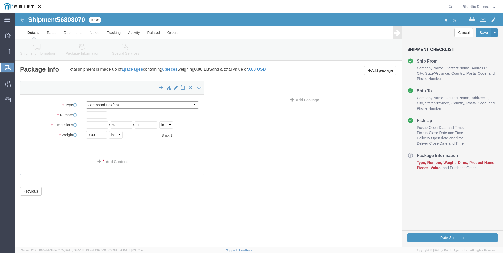
click select "Select Bulk Bundle(s) Cardboard Box(es) Carton(s) Crate(s) Drum(s) (Fiberboard)…"
click input "1"
click input "text"
click span
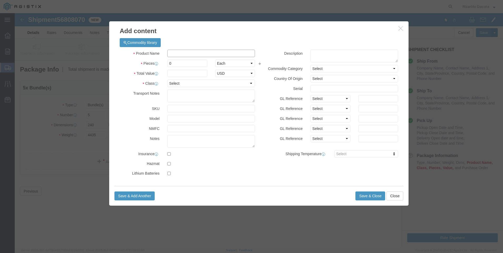
click input "text"
click input "0"
click input "text"
click select "Select 50 55 60 65 70 85 92.5 100 125 175 250 300 400"
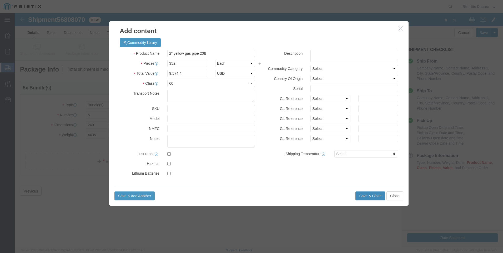
click button "Save & Close"
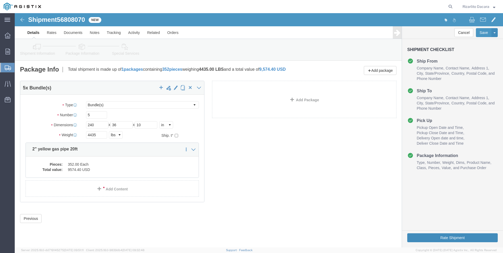
click button "Rate Shipment"
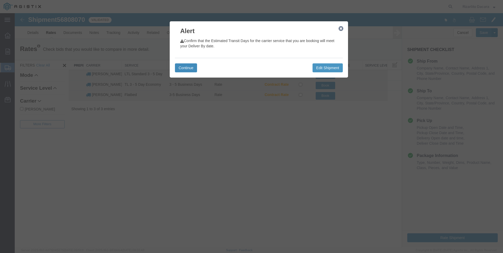
click at [191, 66] on button "Continue" at bounding box center [186, 67] width 22 height 9
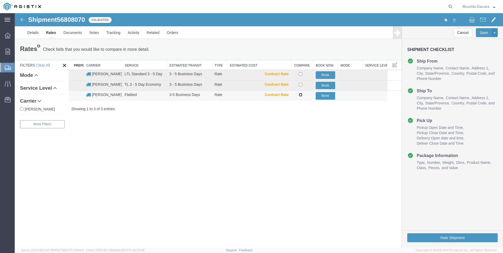
click at [302, 95] on input "checkbox" at bounding box center [300, 94] width 3 height 3
checkbox input "true"
click at [326, 97] on button "Book" at bounding box center [325, 96] width 19 height 8
